Goal: Task Accomplishment & Management: Use online tool/utility

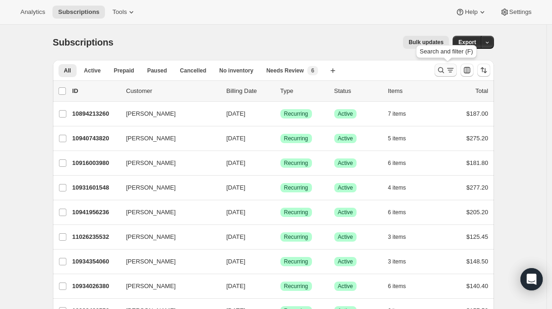
click at [445, 70] on icon "Search and filter results" at bounding box center [440, 69] width 9 height 9
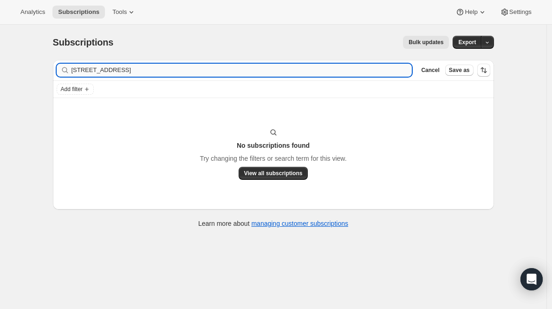
click at [205, 68] on input "[STREET_ADDRESS]" at bounding box center [241, 70] width 341 height 13
click at [108, 66] on input "[STREET_ADDRESS]" at bounding box center [233, 70] width 324 height 13
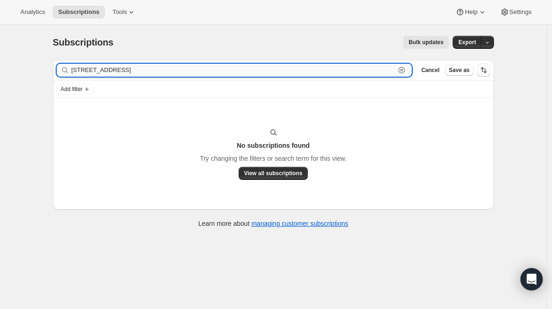
paste input "[PERSON_NAME][EMAIL_ADDRESS][DOMAIN_NAME]"
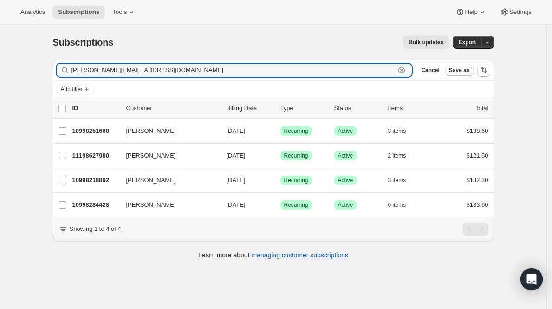
type input "[PERSON_NAME][EMAIL_ADDRESS][DOMAIN_NAME]"
